Goal: Information Seeking & Learning: Learn about a topic

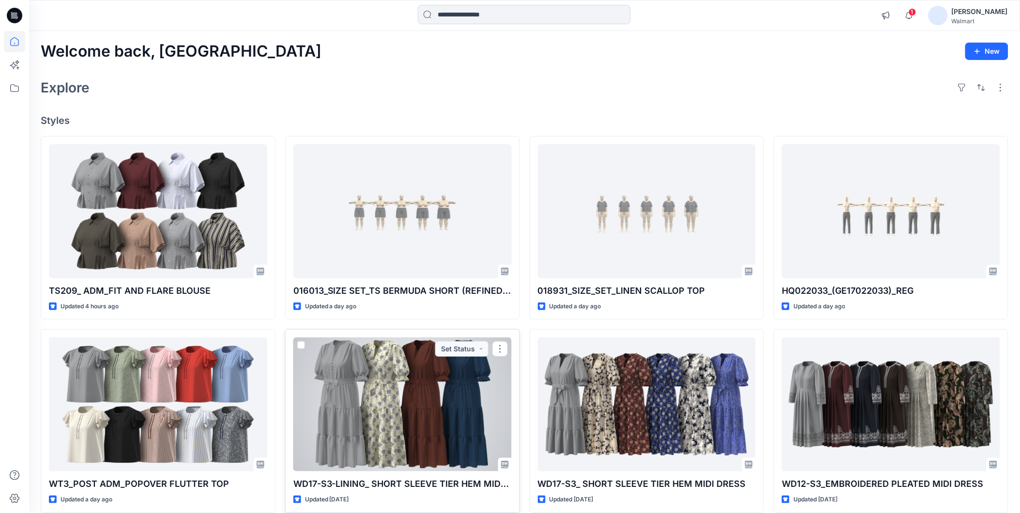
click at [383, 425] on div at bounding box center [402, 404] width 218 height 134
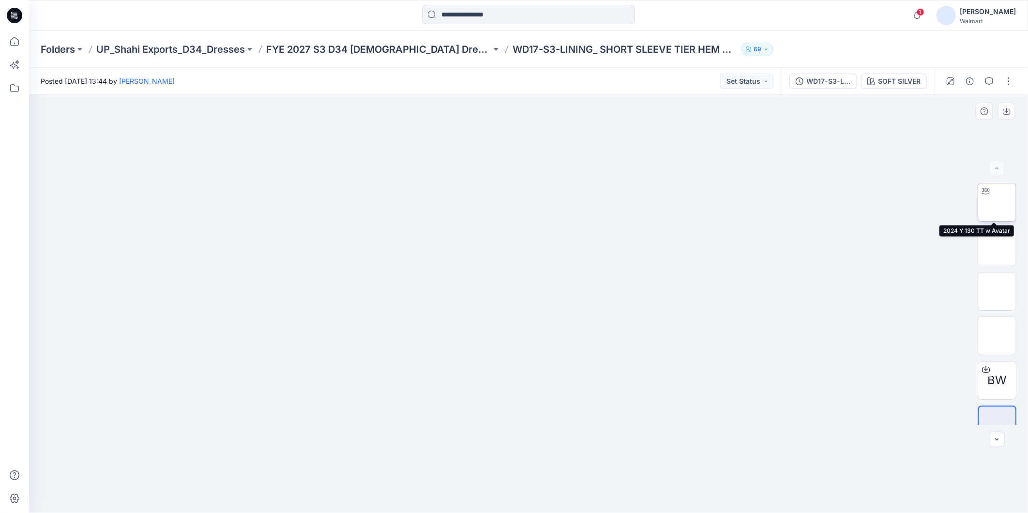
click at [997, 202] on img at bounding box center [997, 202] width 0 height 0
drag, startPoint x: 707, startPoint y: 317, endPoint x: 669, endPoint y: 251, distance: 76.6
drag, startPoint x: 610, startPoint y: 497, endPoint x: 812, endPoint y: 394, distance: 226.9
click at [647, 470] on icon at bounding box center [529, 484] width 293 height 36
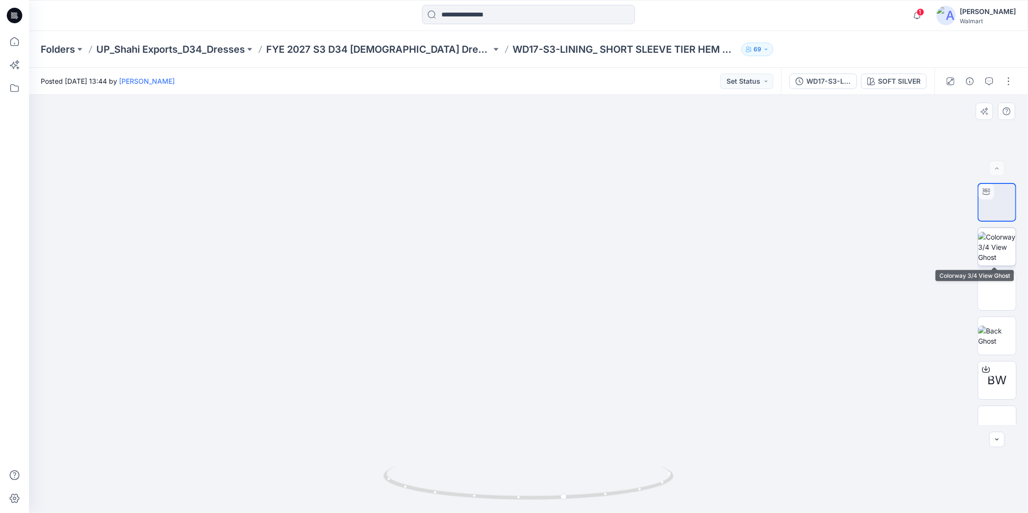
click at [986, 249] on img at bounding box center [997, 247] width 38 height 30
click at [997, 291] on img at bounding box center [997, 291] width 0 height 0
click at [991, 329] on img at bounding box center [997, 336] width 38 height 20
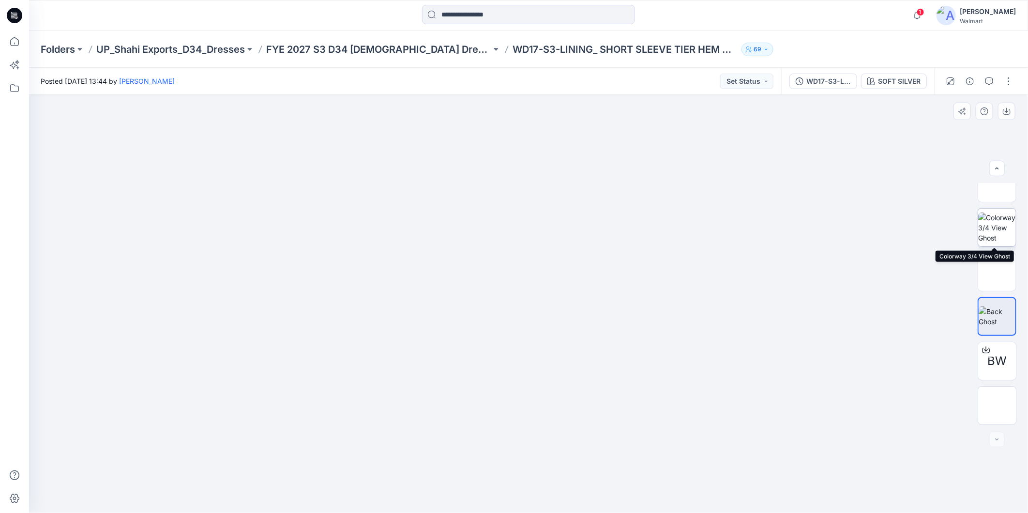
click at [991, 218] on img at bounding box center [997, 228] width 38 height 30
click at [997, 272] on img at bounding box center [997, 272] width 0 height 0
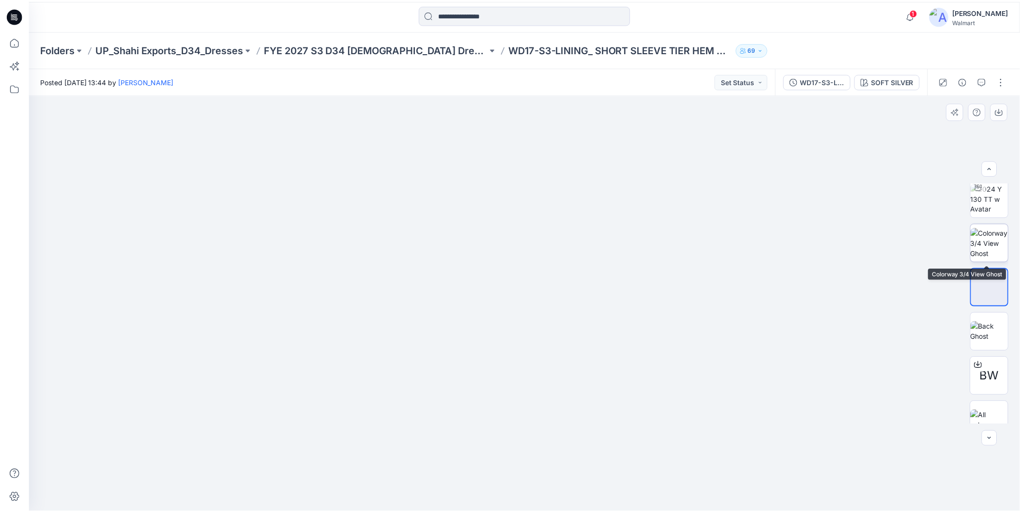
scroll to position [0, 0]
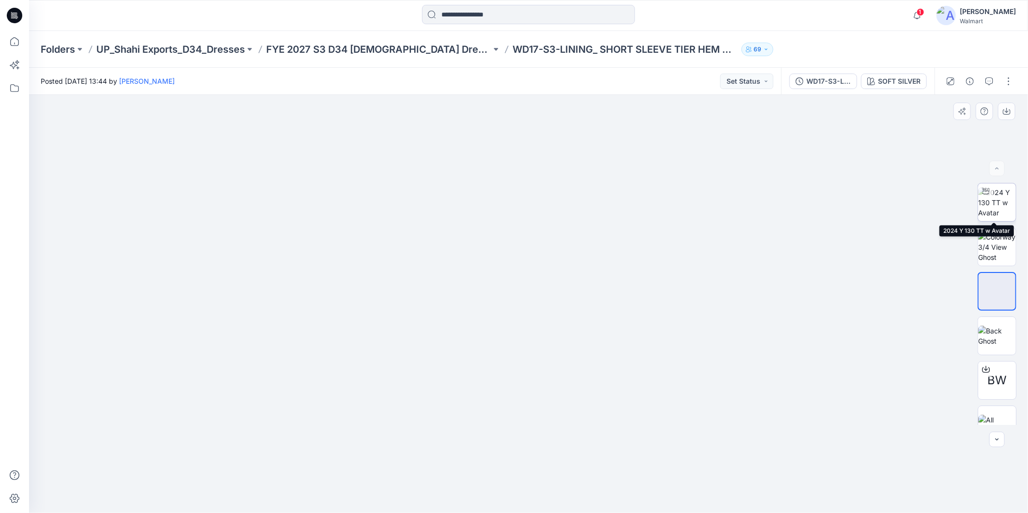
click at [995, 203] on img at bounding box center [997, 202] width 38 height 30
drag, startPoint x: 621, startPoint y: 495, endPoint x: 942, endPoint y: 470, distance: 322.0
click at [942, 470] on div at bounding box center [528, 304] width 999 height 418
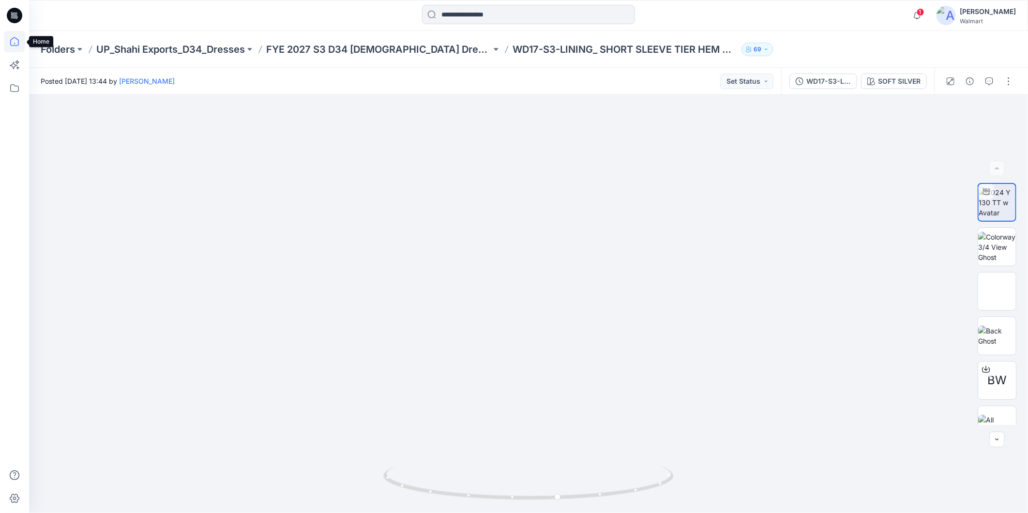
click at [13, 43] on icon at bounding box center [14, 41] width 21 height 21
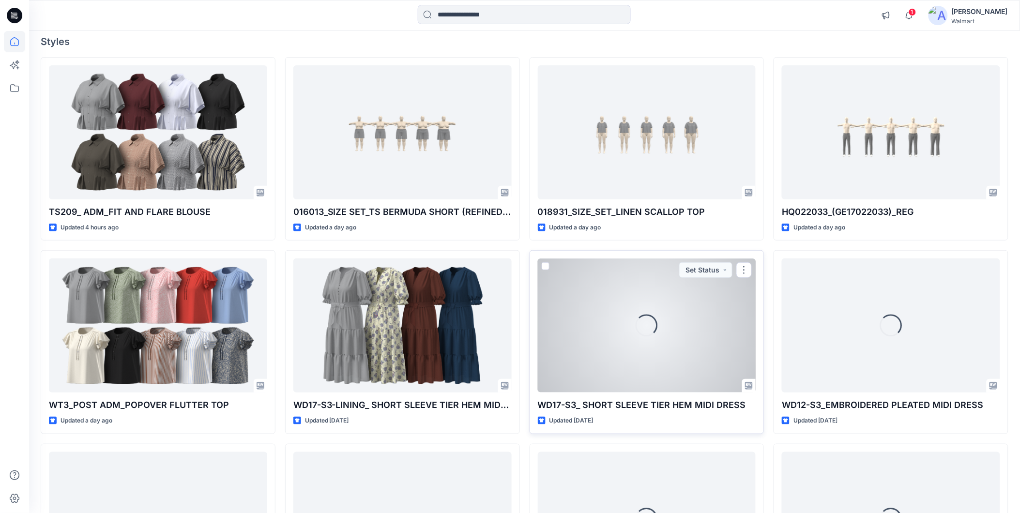
scroll to position [107, 0]
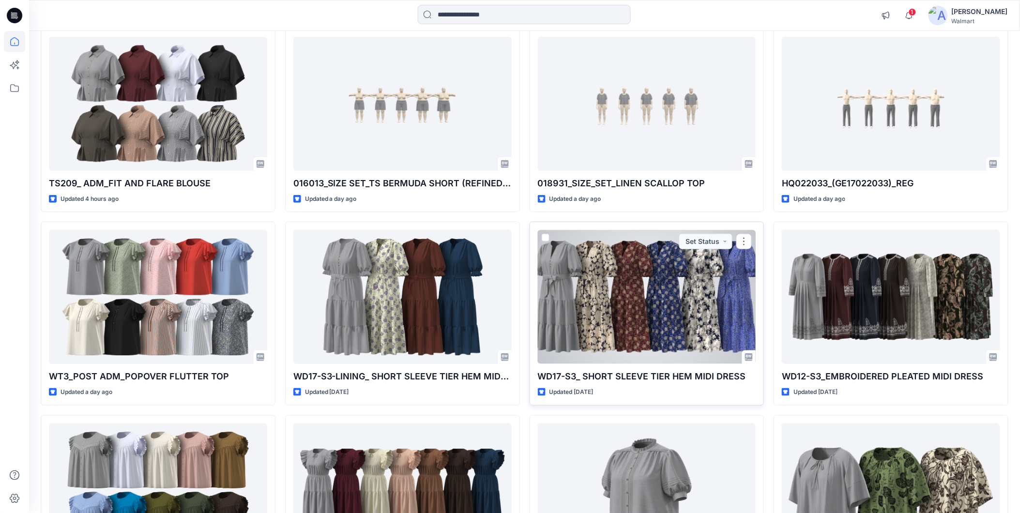
click at [634, 318] on div at bounding box center [647, 297] width 218 height 134
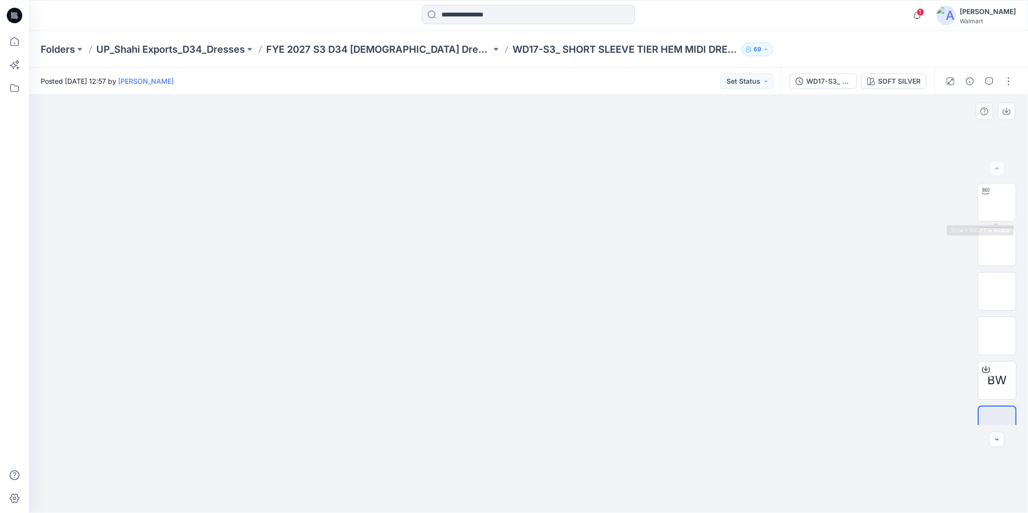
click at [974, 213] on div "BW" at bounding box center [997, 304] width 62 height 242
click at [997, 202] on img at bounding box center [997, 202] width 0 height 0
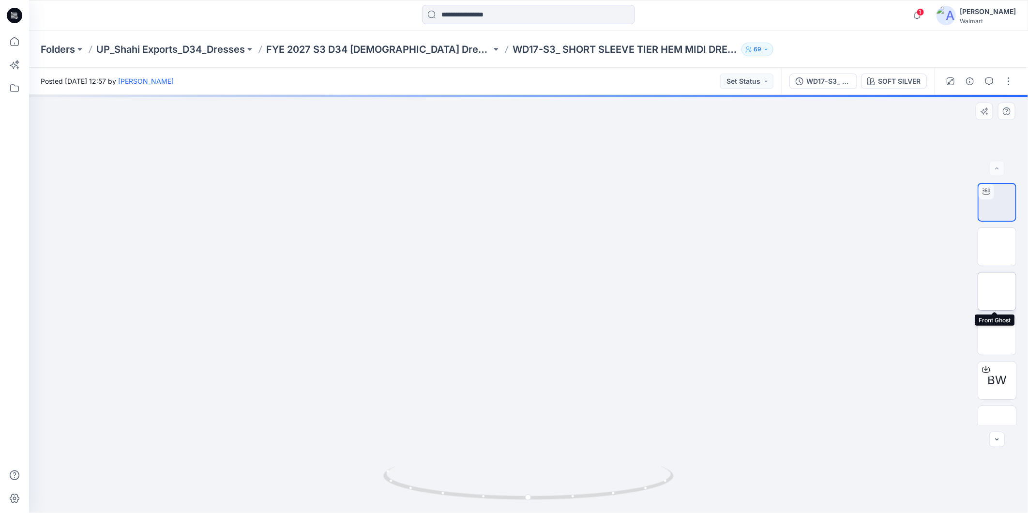
click at [997, 291] on img at bounding box center [997, 291] width 0 height 0
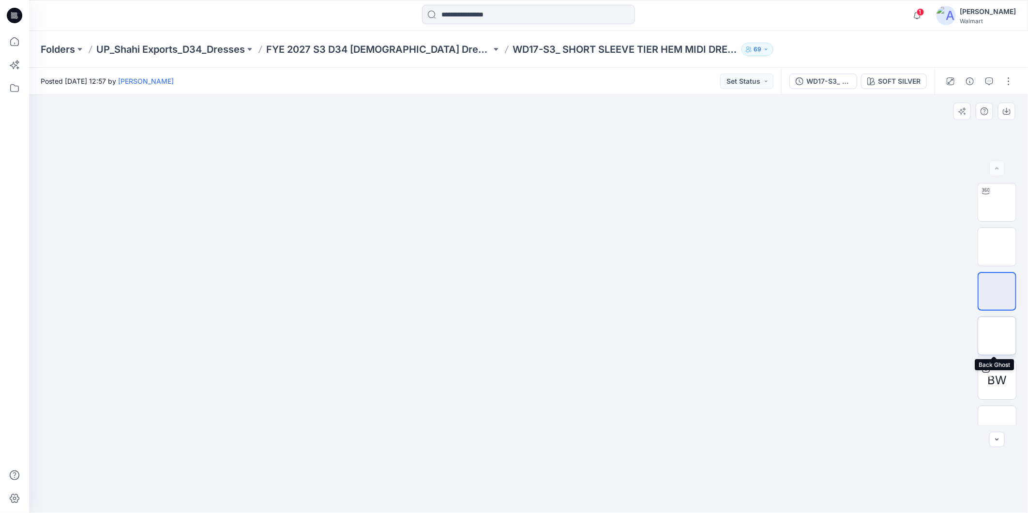
click at [997, 336] on img at bounding box center [997, 336] width 0 height 0
click at [8, 42] on icon at bounding box center [14, 41] width 21 height 21
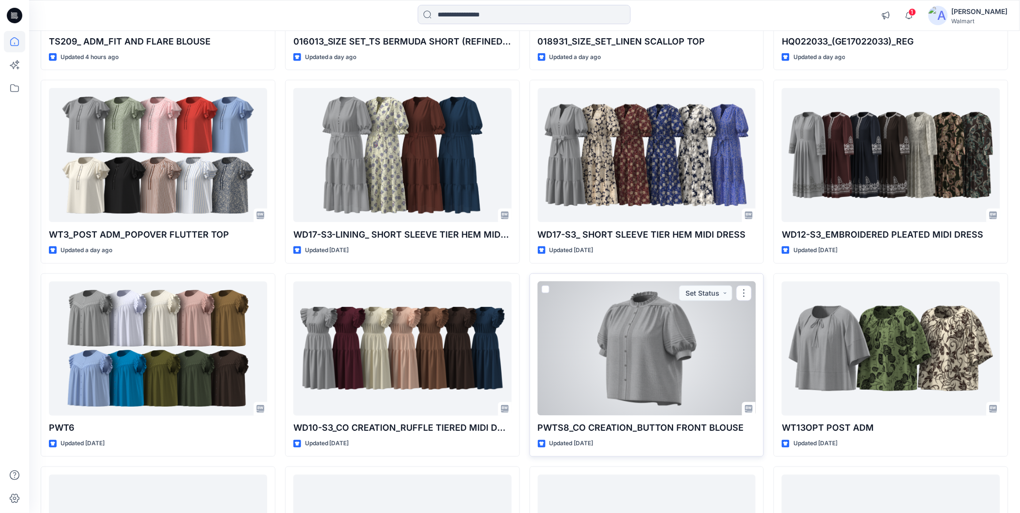
scroll to position [269, 0]
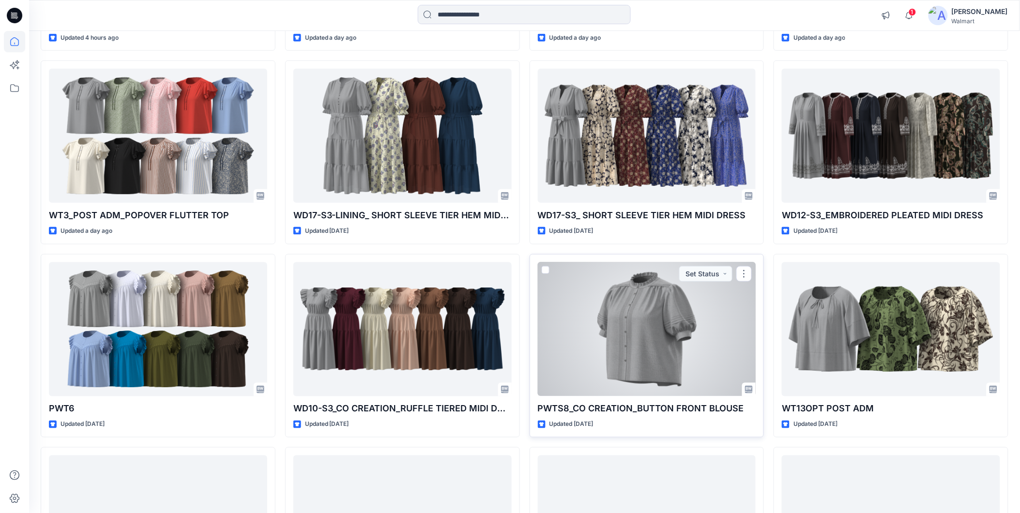
click at [609, 328] on div at bounding box center [647, 329] width 218 height 134
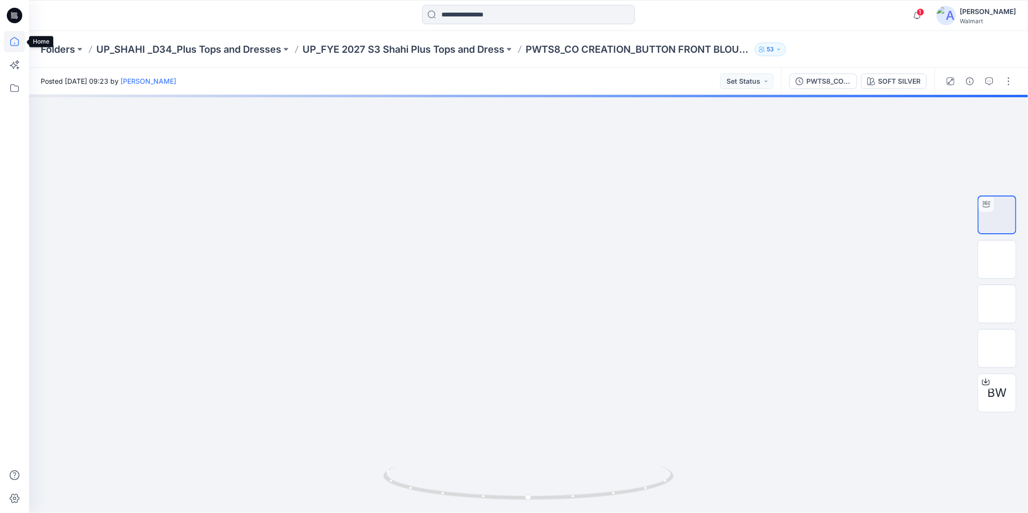
click at [11, 42] on icon at bounding box center [14, 41] width 9 height 9
